Goal: Task Accomplishment & Management: Use online tool/utility

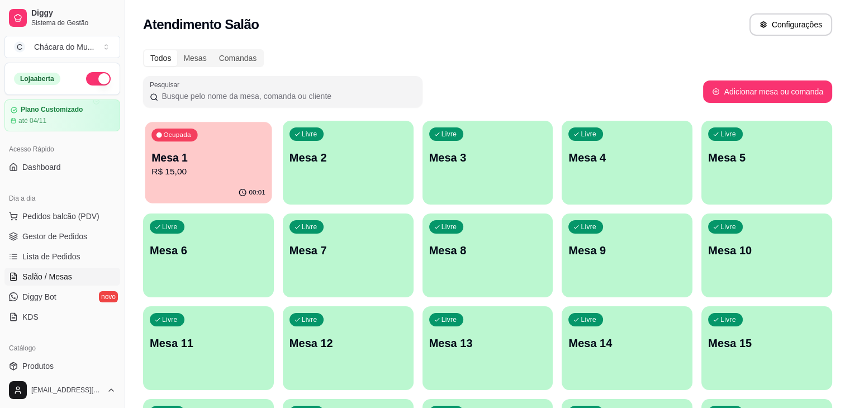
click at [197, 188] on div "00:01" at bounding box center [208, 192] width 127 height 21
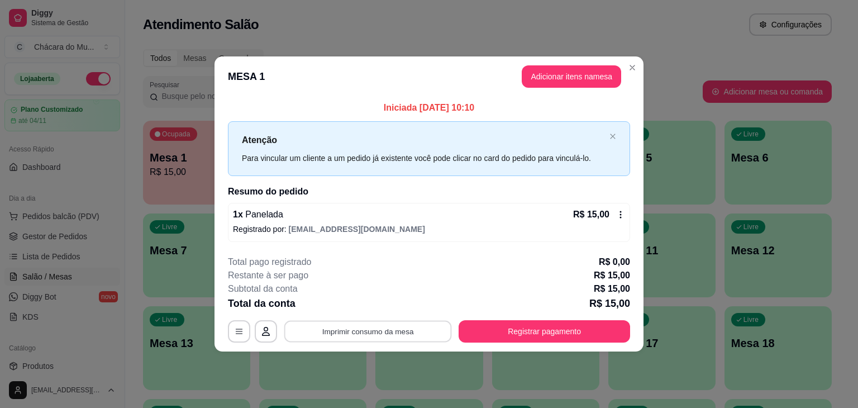
click at [371, 334] on button "Imprimir consumo da mesa" at bounding box center [368, 331] width 168 height 22
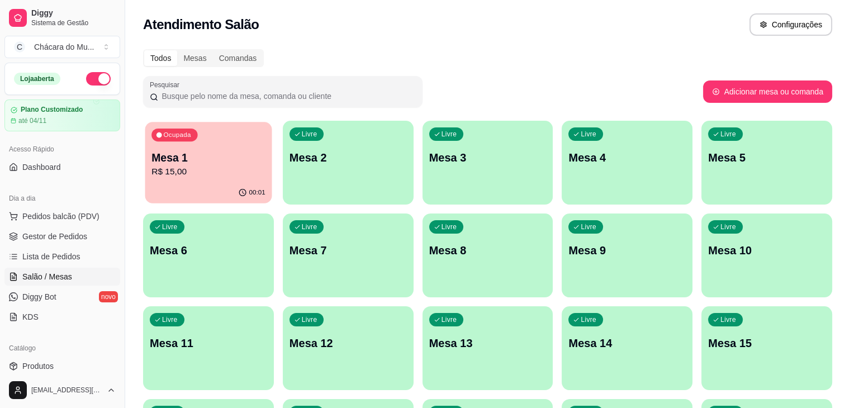
click at [208, 175] on p "R$ 15,00" at bounding box center [208, 171] width 114 height 13
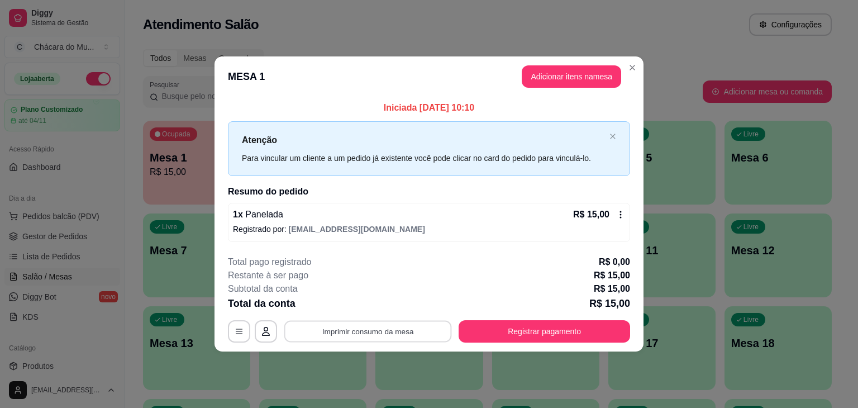
click at [340, 329] on button "Imprimir consumo da mesa" at bounding box center [368, 331] width 168 height 22
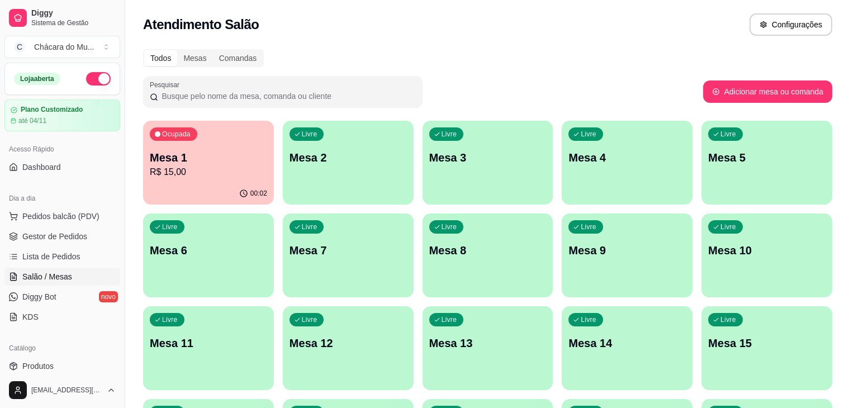
click at [207, 164] on p "Mesa 1" at bounding box center [208, 158] width 117 height 16
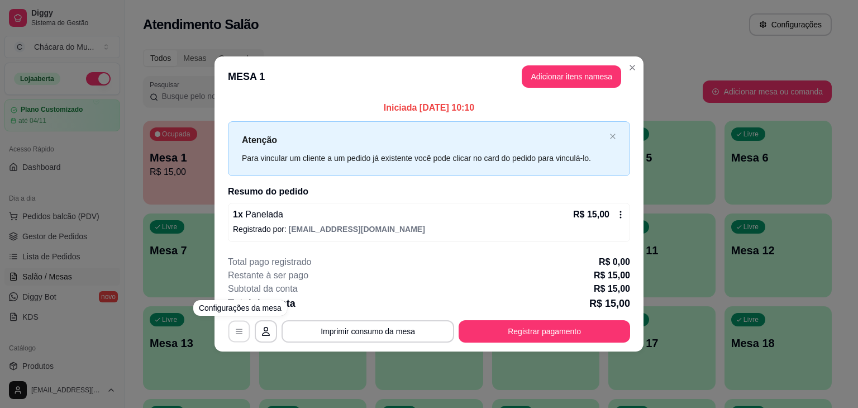
click at [242, 323] on button "button" at bounding box center [239, 331] width 22 height 22
click at [267, 325] on button "button" at bounding box center [266, 331] width 22 height 22
click at [368, 214] on div "1 x Panelada R$ 15,00" at bounding box center [429, 214] width 392 height 13
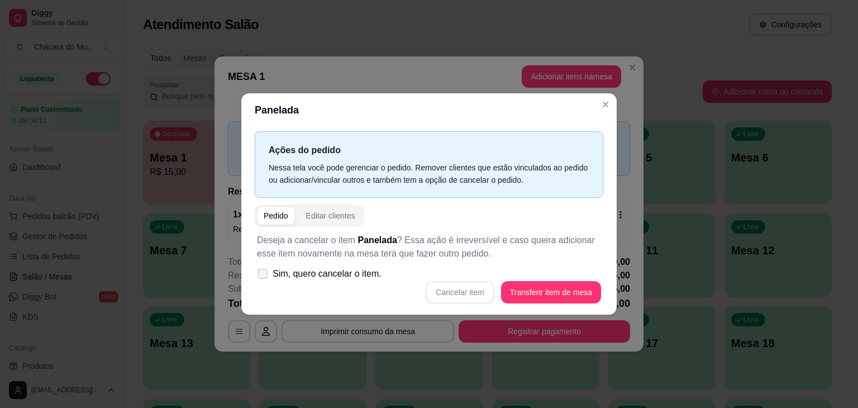
click at [262, 272] on icon at bounding box center [262, 273] width 8 height 6
click at [262, 276] on input "Sim, quero cancelar o item." at bounding box center [259, 279] width 7 height 7
checkbox input "true"
click at [471, 288] on button "Cancelar item" at bounding box center [460, 293] width 66 height 22
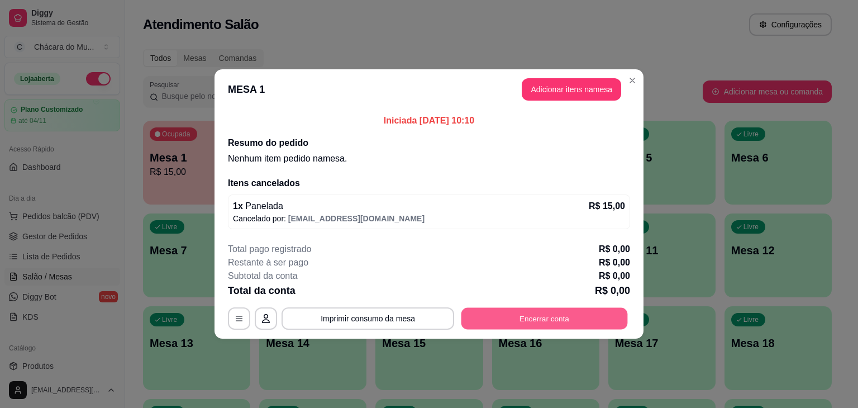
click at [541, 316] on button "Encerrar conta" at bounding box center [544, 319] width 166 height 22
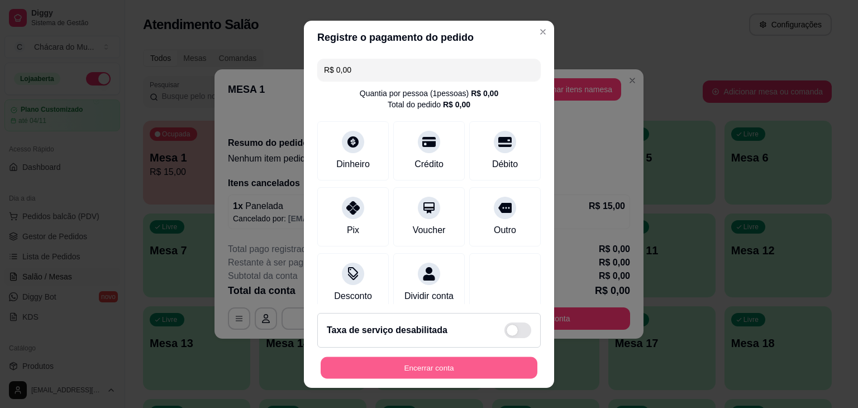
click at [450, 364] on button "Encerrar conta" at bounding box center [429, 367] width 217 height 22
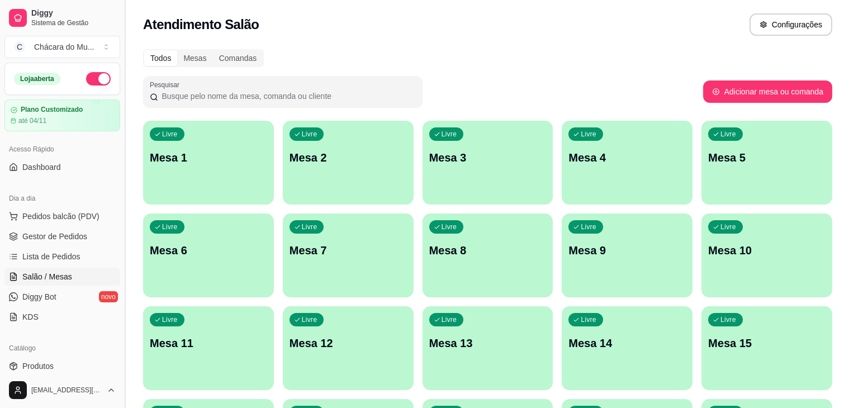
drag, startPoint x: 112, startPoint y: 136, endPoint x: 120, endPoint y: 137, distance: 8.5
click at [114, 139] on div "Acesso Rápido Dashboard" at bounding box center [62, 158] width 125 height 45
drag, startPoint x: 117, startPoint y: 358, endPoint x: 120, endPoint y: 368, distance: 10.3
click at [469, 15] on div "Atendimento Salão Configurações" at bounding box center [487, 24] width 689 height 22
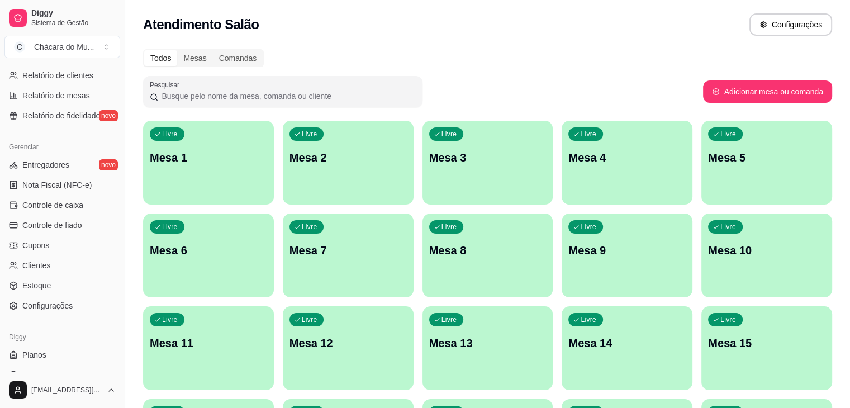
scroll to position [396, 0]
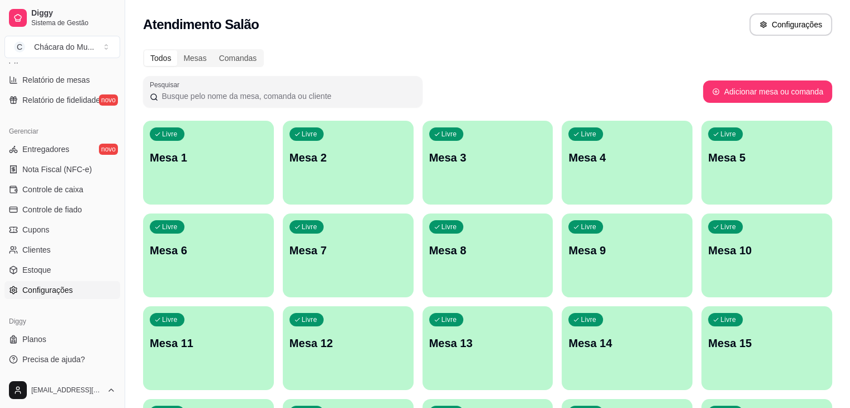
click at [67, 282] on link "Configurações" at bounding box center [62, 290] width 116 height 18
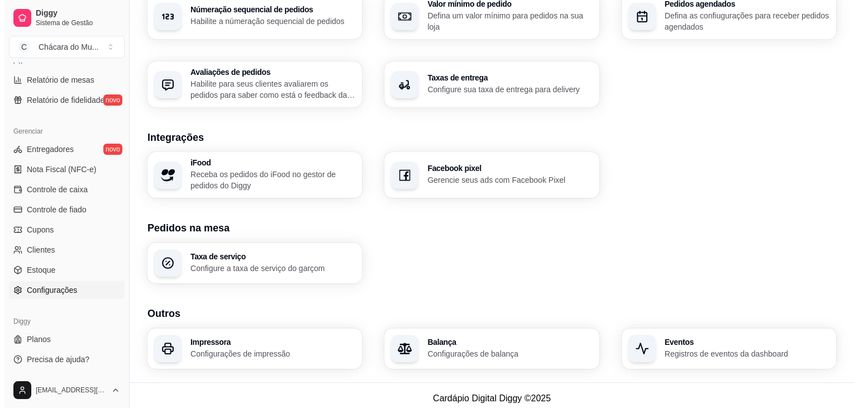
scroll to position [375, 0]
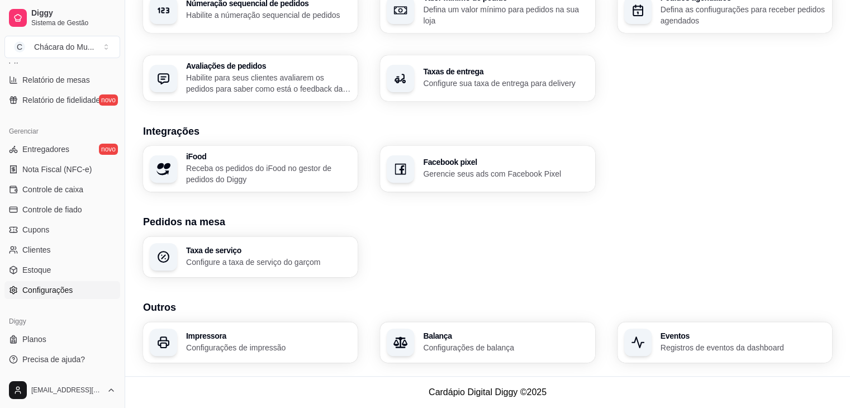
click at [223, 344] on p "Configurações de impressão" at bounding box center [268, 347] width 165 height 11
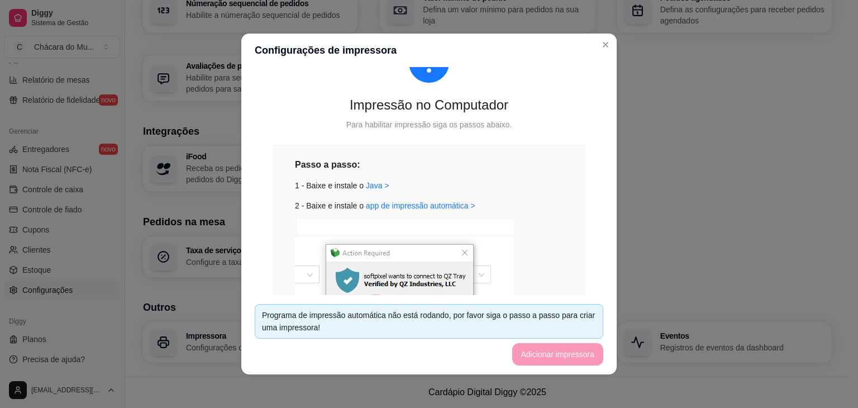
scroll to position [58, 0]
click at [369, 182] on link "Java >" at bounding box center [377, 183] width 23 height 9
click at [401, 202] on link "app de impressão automática >" at bounding box center [420, 203] width 109 height 9
click at [492, 47] on header "Configurações de impressora" at bounding box center [428, 51] width 375 height 34
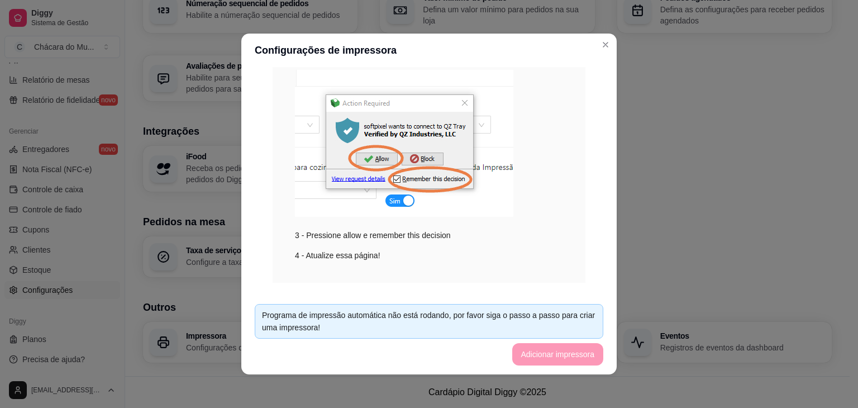
scroll to position [225, 0]
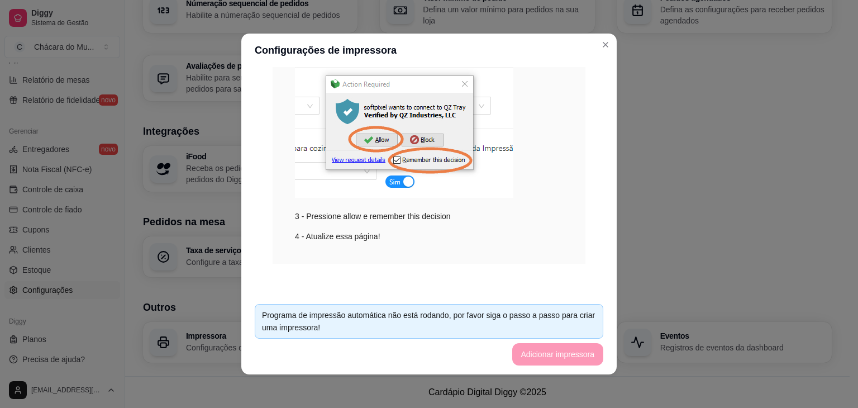
click at [568, 356] on footer "Programa de impressão automática não está rodando, por favor siga o passo a pas…" at bounding box center [428, 334] width 375 height 79
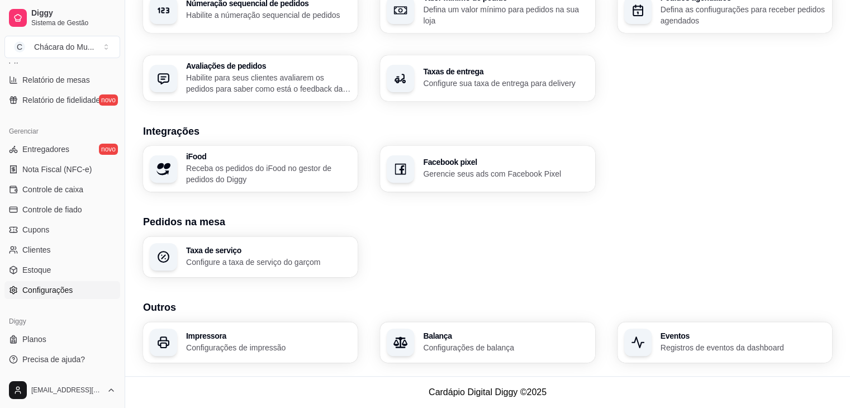
click at [249, 340] on div "Impressora Configurações de impressão" at bounding box center [268, 342] width 165 height 21
